Goal: Use online tool/utility

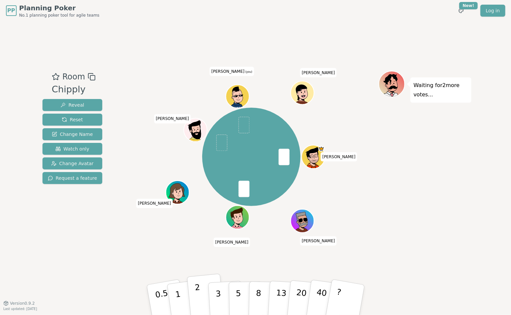
click at [200, 293] on button "2" at bounding box center [206, 300] width 38 height 53
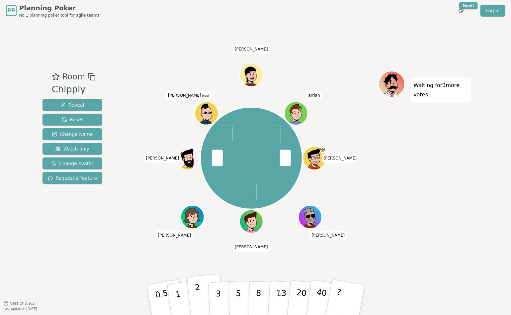
click at [201, 293] on button "2" at bounding box center [206, 300] width 38 height 53
click at [202, 299] on button "2" at bounding box center [206, 300] width 38 height 53
click at [200, 291] on button "2" at bounding box center [206, 300] width 38 height 53
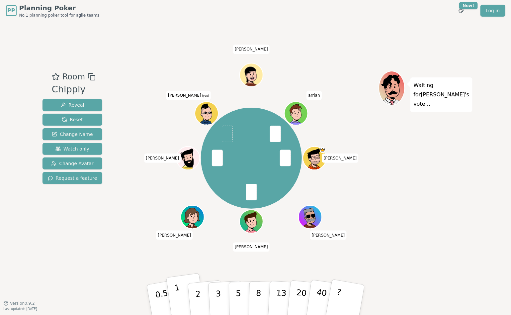
click at [182, 294] on button "1" at bounding box center [186, 300] width 40 height 54
click at [180, 295] on button "1" at bounding box center [186, 300] width 40 height 54
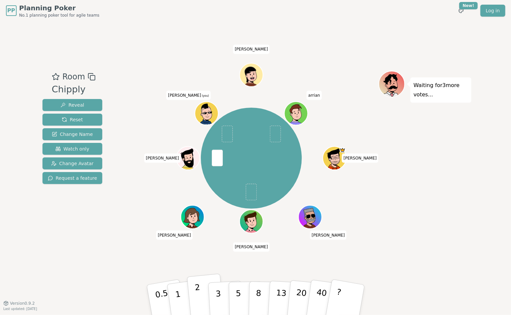
click at [199, 296] on p "2" at bounding box center [198, 301] width 9 height 36
click at [201, 302] on button "2" at bounding box center [206, 300] width 38 height 53
click at [199, 293] on p "2" at bounding box center [198, 301] width 9 height 36
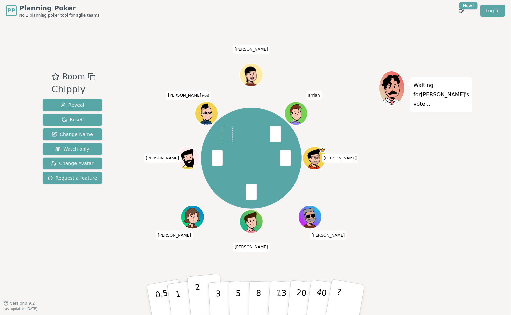
click at [199, 293] on p "2" at bounding box center [198, 301] width 9 height 36
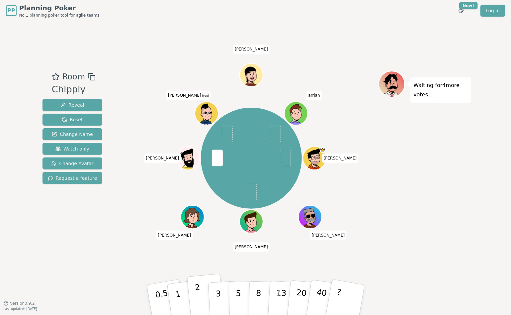
click at [202, 302] on button "2" at bounding box center [206, 300] width 38 height 53
click at [198, 296] on p "2" at bounding box center [198, 301] width 9 height 36
click at [180, 299] on p "1" at bounding box center [179, 301] width 10 height 36
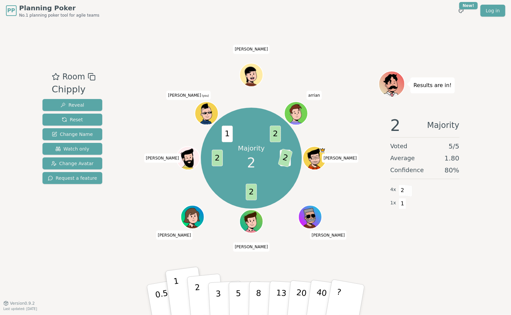
click at [198, 299] on p "2" at bounding box center [198, 301] width 9 height 36
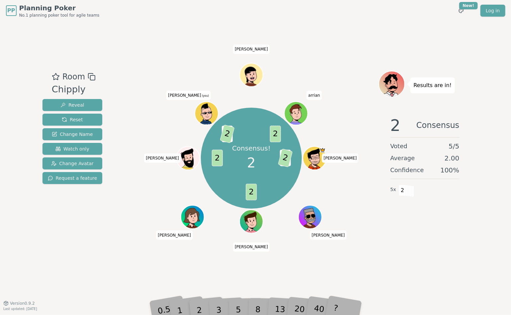
drag, startPoint x: 232, startPoint y: 175, endPoint x: 119, endPoint y: 217, distance: 119.8
click at [119, 217] on div "Room Chipply Reveal Reset Change Name Watch only Change Avatar Request a featur…" at bounding box center [256, 162] width 432 height 183
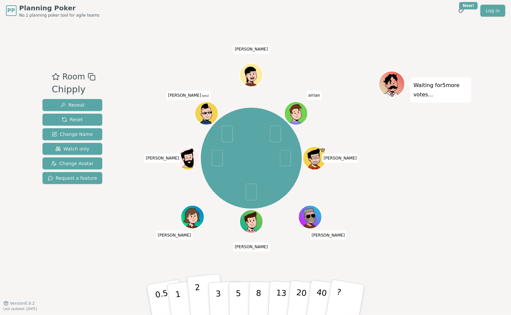
click at [199, 295] on p "2" at bounding box center [198, 301] width 9 height 36
click at [197, 293] on p "2" at bounding box center [198, 301] width 9 height 36
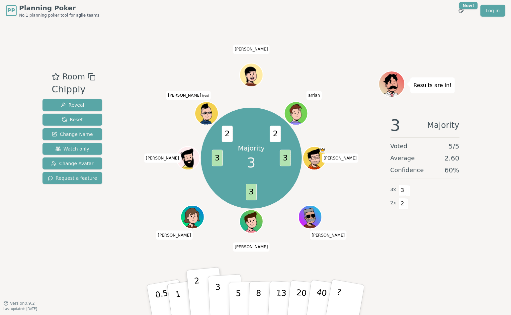
click at [217, 296] on p "3" at bounding box center [218, 300] width 7 height 36
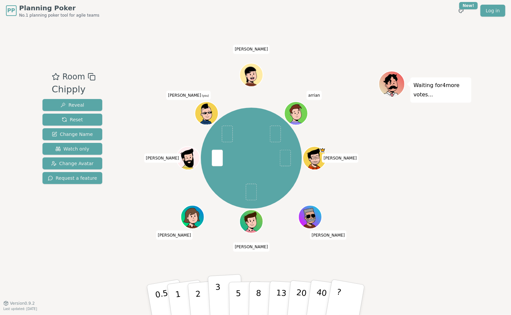
click at [217, 294] on p "3" at bounding box center [218, 300] width 7 height 36
